Goal: Task Accomplishment & Management: Complete application form

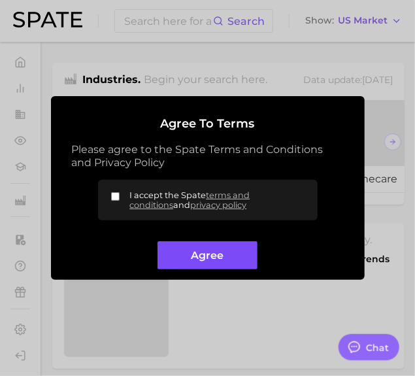
click at [210, 258] on button "Agree" at bounding box center [208, 255] width 100 height 28
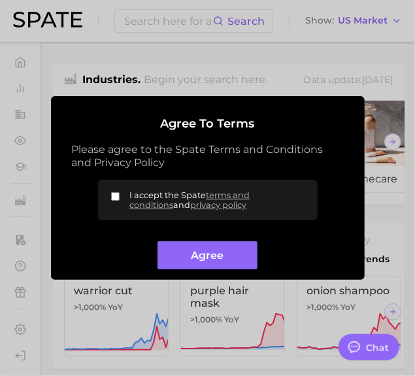
click at [113, 195] on input "I accept the Spate terms and conditions and privacy policy" at bounding box center [115, 196] width 8 height 8
checkbox input "true"
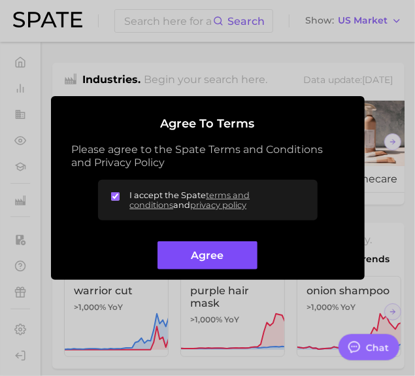
click at [190, 258] on button "Agree" at bounding box center [208, 255] width 100 height 28
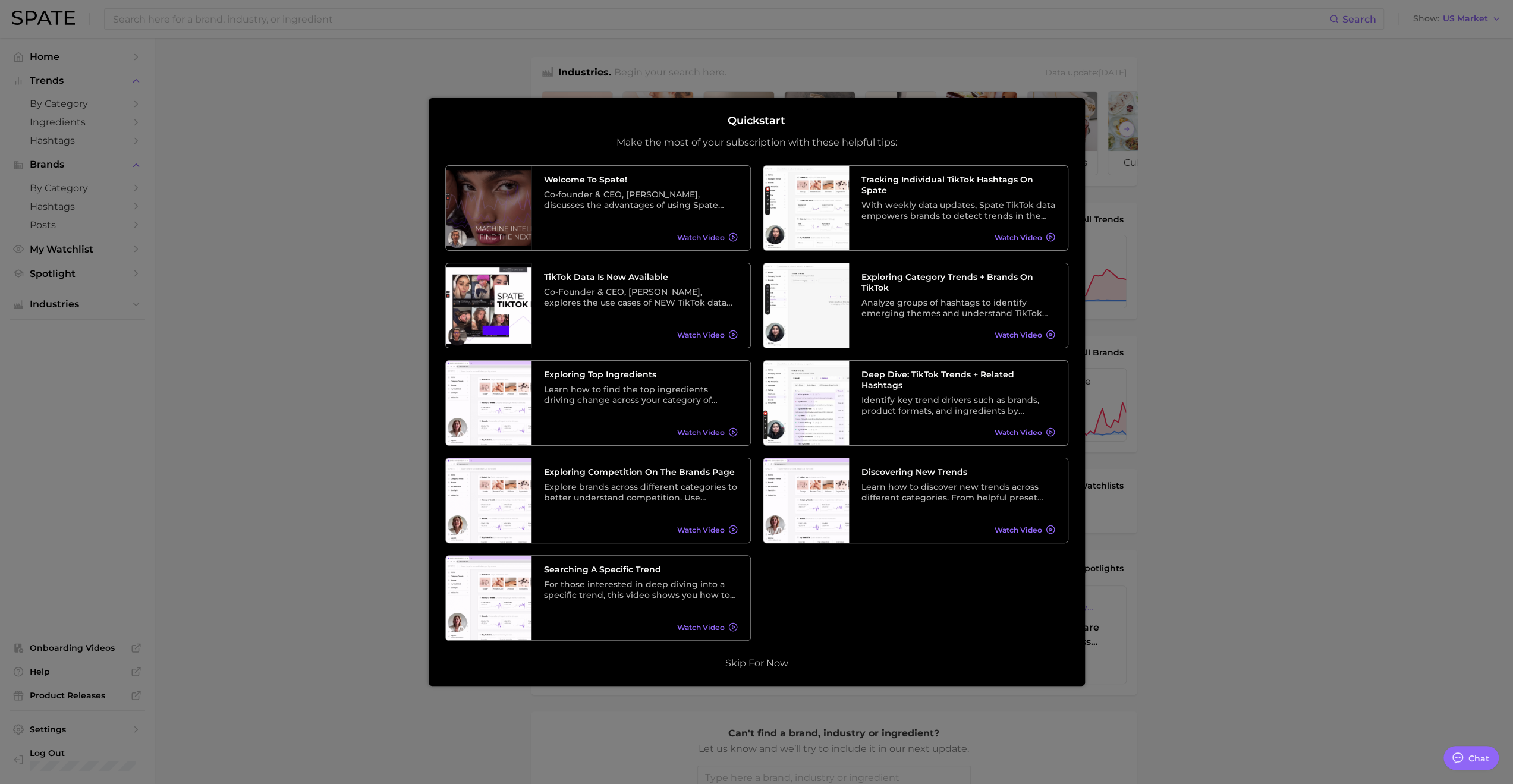
click at [232, 238] on div at bounding box center [756, 478] width 1513 height 957
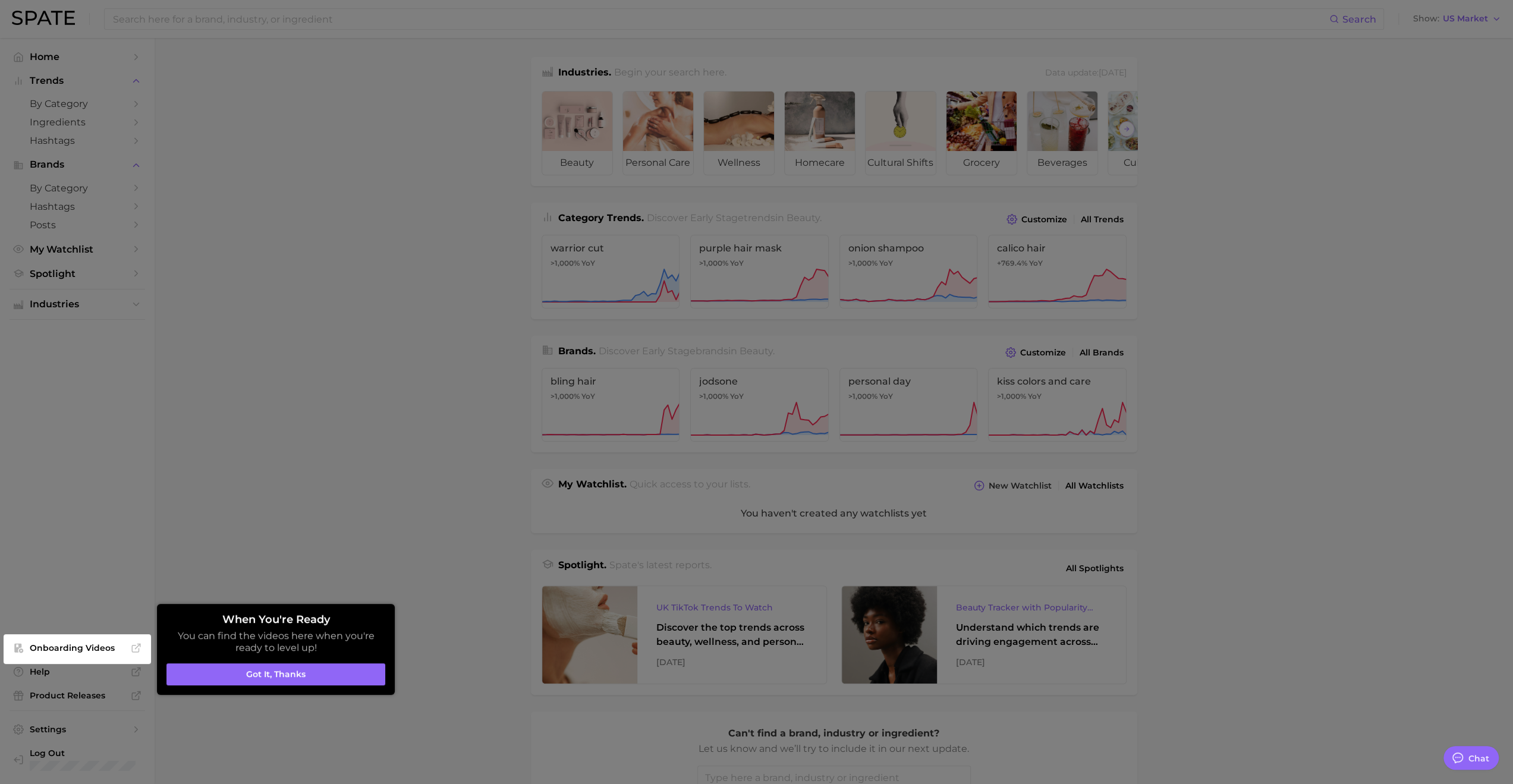
type textarea "x"
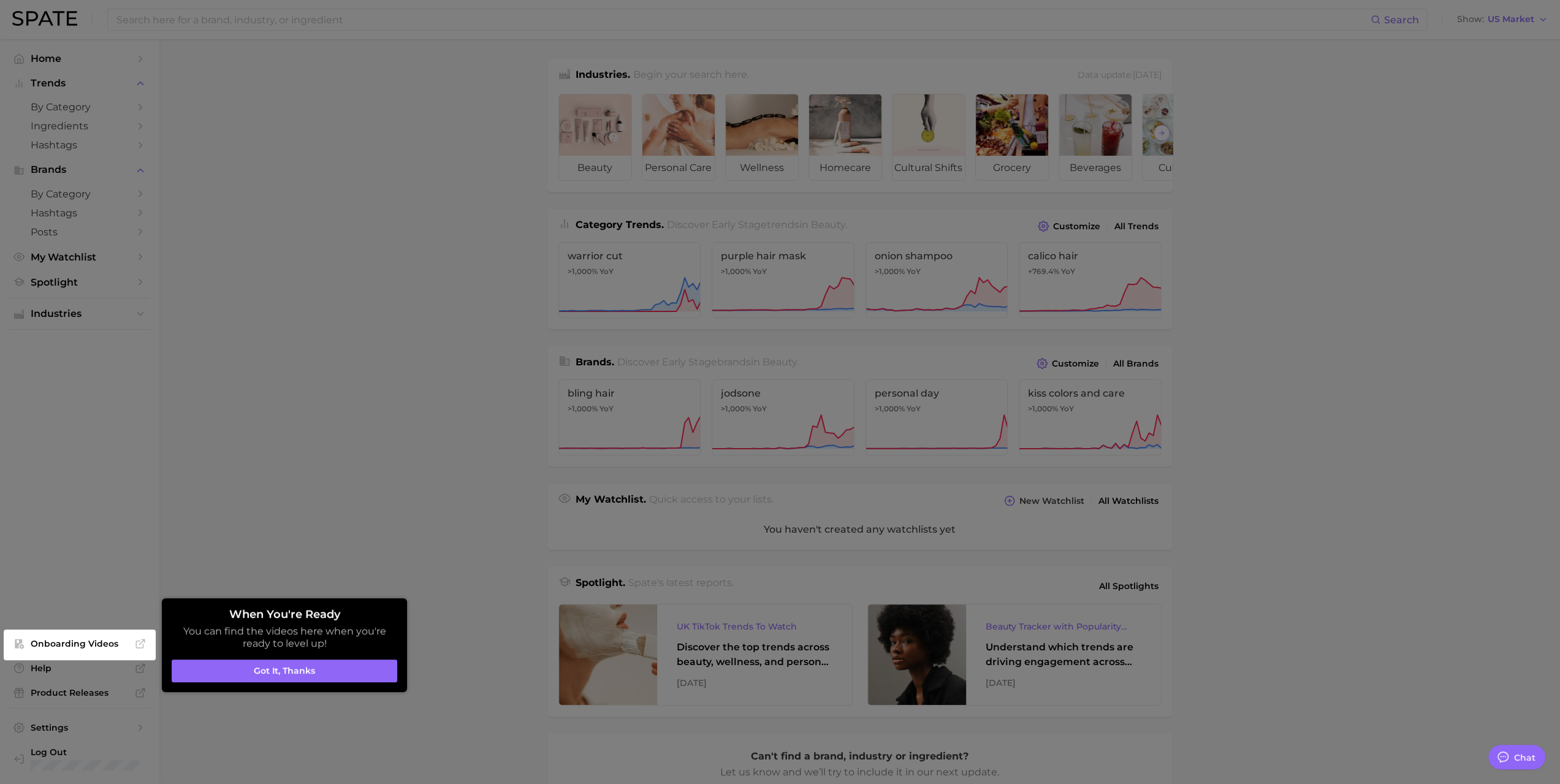
click at [388, 352] on div at bounding box center [780, 491] width 1560 height 984
